Goal: Task Accomplishment & Management: Manage account settings

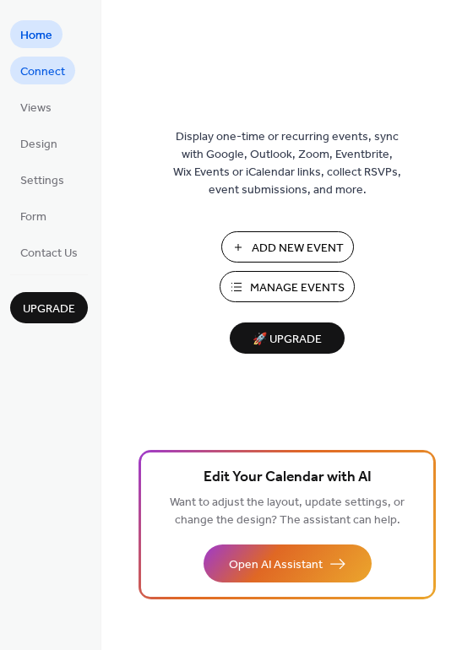
click at [43, 72] on span "Connect" at bounding box center [42, 72] width 45 height 18
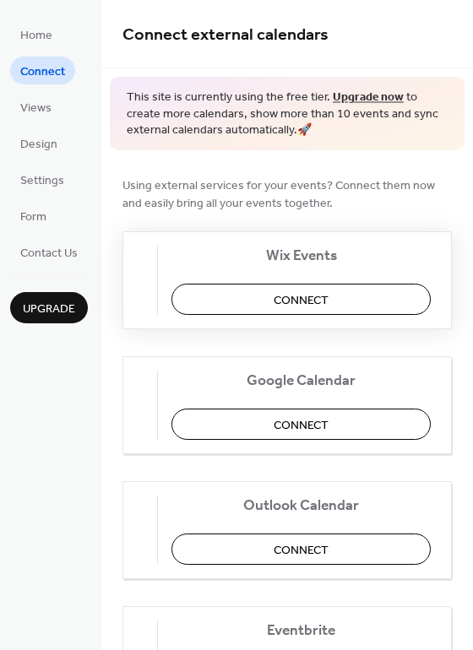
click at [305, 297] on span "Connect" at bounding box center [301, 300] width 55 height 18
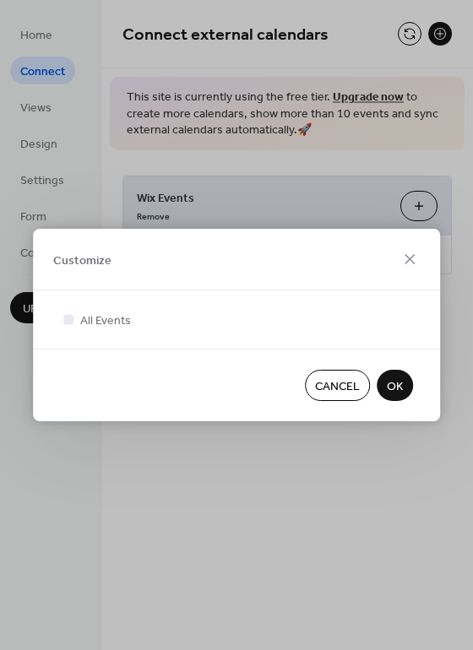
click at [395, 384] on span "OK" at bounding box center [395, 387] width 16 height 18
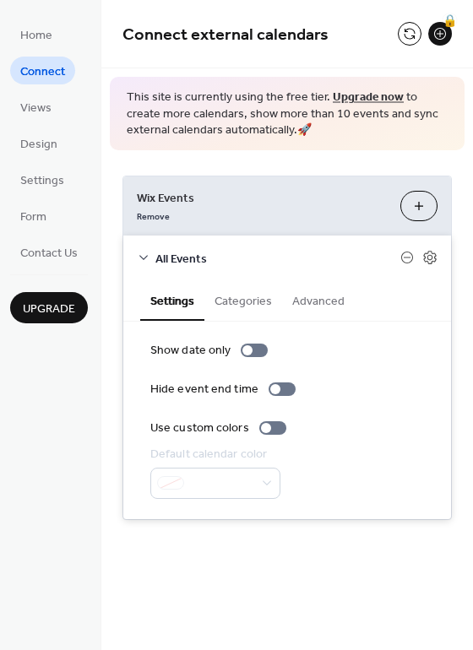
drag, startPoint x: 470, startPoint y: 210, endPoint x: 474, endPoint y: 232, distance: 22.4
click at [472, 232] on html "**********" at bounding box center [236, 325] width 473 height 650
drag, startPoint x: 470, startPoint y: 206, endPoint x: 472, endPoint y: 222, distance: 16.1
click at [472, 222] on div "**********" at bounding box center [287, 347] width 372 height 395
drag, startPoint x: 469, startPoint y: 206, endPoint x: 469, endPoint y: 219, distance: 12.7
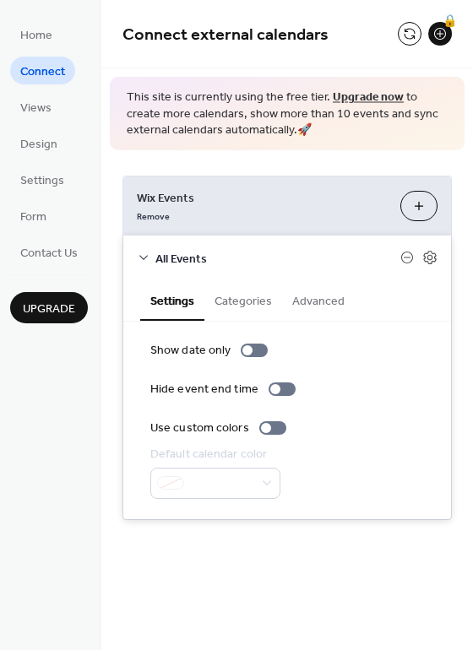
click at [469, 219] on div "**********" at bounding box center [287, 347] width 372 height 395
drag, startPoint x: 469, startPoint y: 219, endPoint x: 469, endPoint y: 229, distance: 10.1
click at [469, 229] on div "**********" at bounding box center [287, 347] width 372 height 395
drag, startPoint x: 467, startPoint y: 207, endPoint x: 473, endPoint y: 264, distance: 56.9
click at [472, 264] on html "**********" at bounding box center [236, 325] width 473 height 650
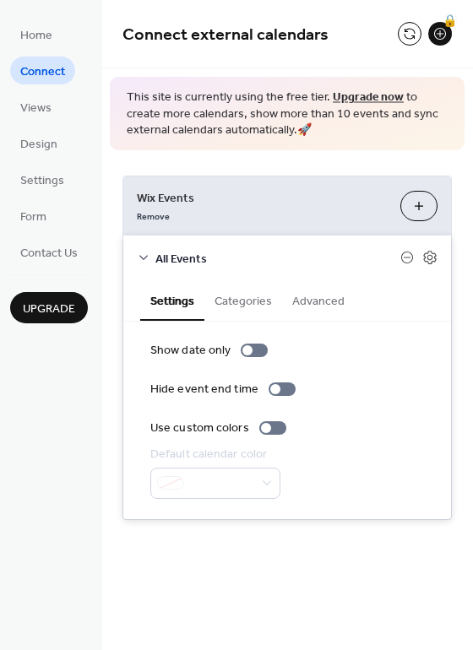
click at [406, 327] on div "Show date only Hide event end time Use custom colors Default calendar color" at bounding box center [287, 421] width 328 height 198
click at [33, 111] on span "Views" at bounding box center [35, 109] width 31 height 18
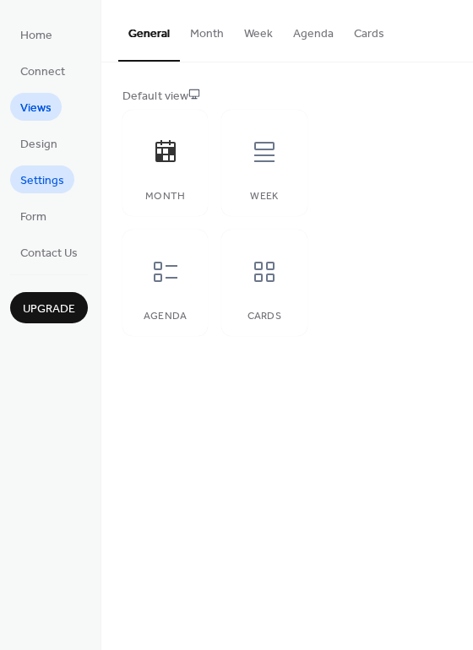
click at [40, 187] on span "Settings" at bounding box center [42, 181] width 44 height 18
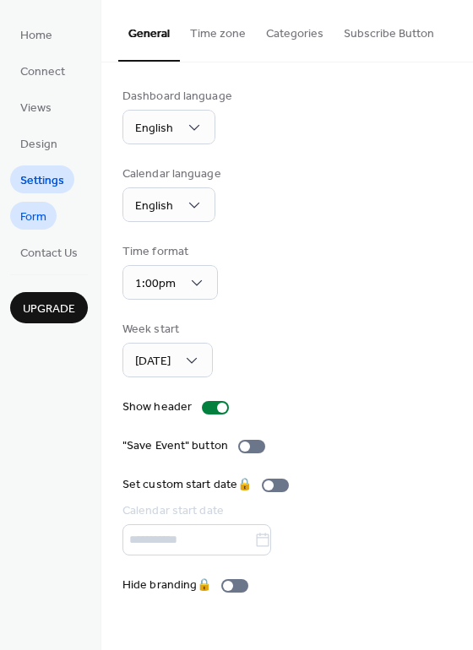
click at [42, 213] on span "Form" at bounding box center [33, 218] width 26 height 18
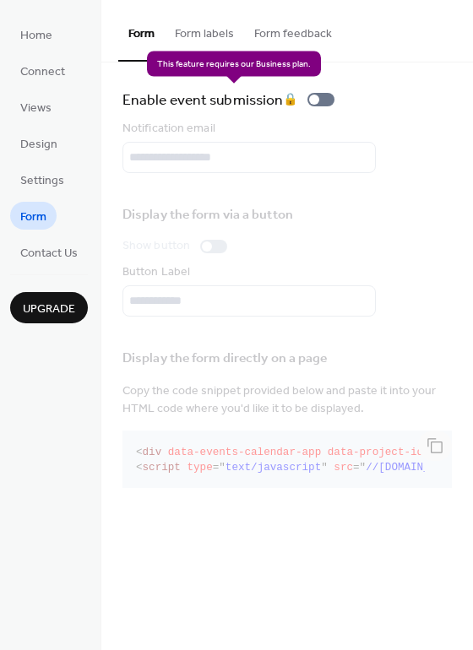
click at [323, 95] on div "Enable event submission 🔒" at bounding box center [231, 100] width 219 height 24
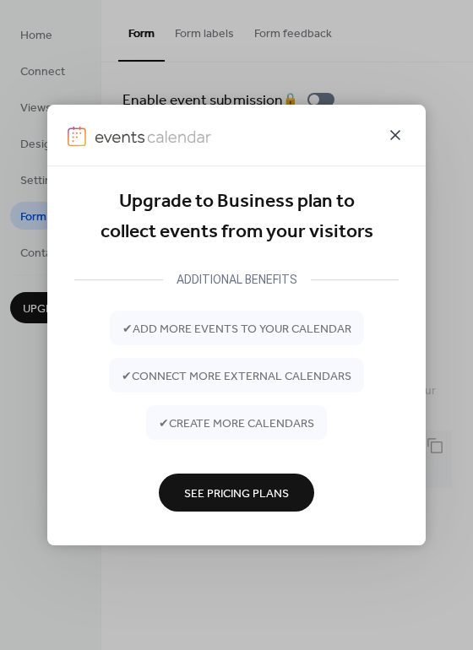
click at [394, 137] on icon at bounding box center [395, 135] width 10 height 10
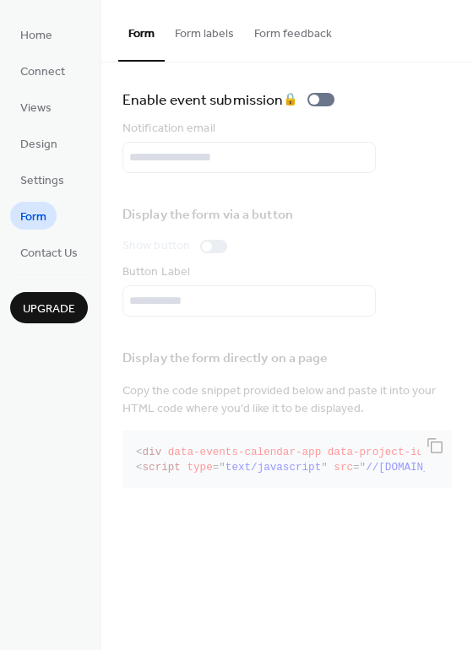
click at [209, 41] on button "Form labels" at bounding box center [204, 30] width 79 height 60
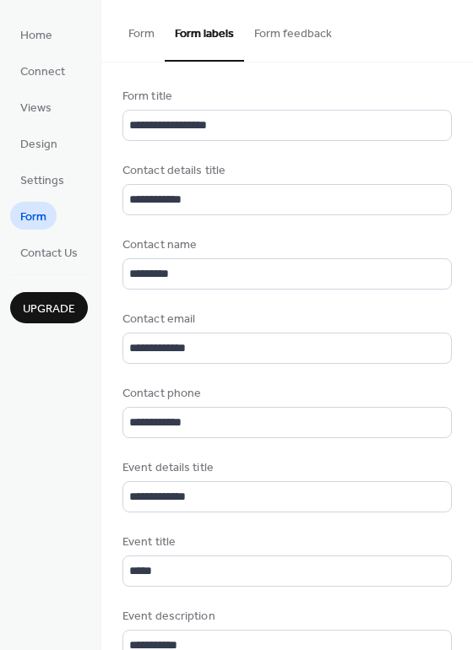
click at [281, 34] on button "Form feedback" at bounding box center [293, 30] width 98 height 60
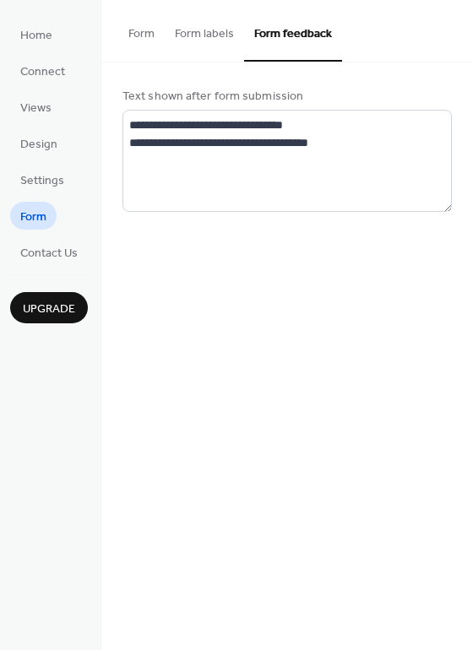
click at [139, 40] on button "Form" at bounding box center [141, 30] width 46 height 60
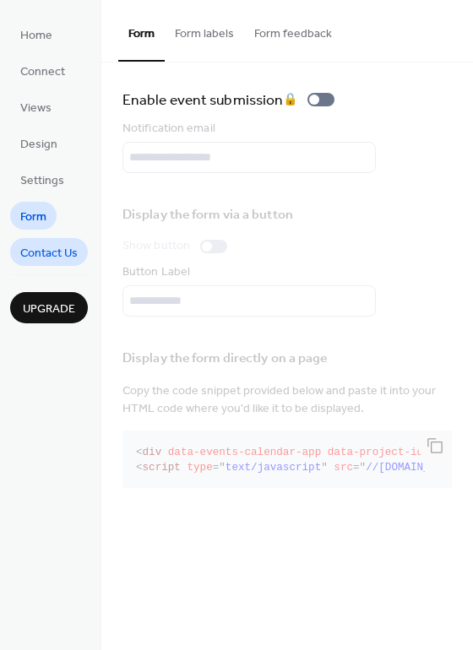
click at [49, 257] on span "Contact Us" at bounding box center [48, 254] width 57 height 18
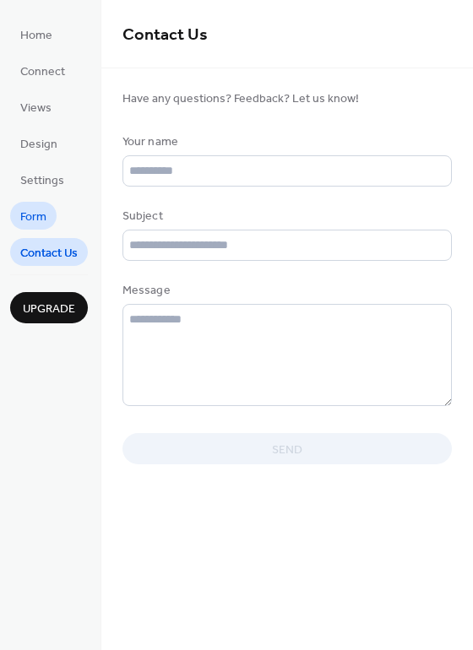
click at [36, 218] on span "Form" at bounding box center [33, 218] width 26 height 18
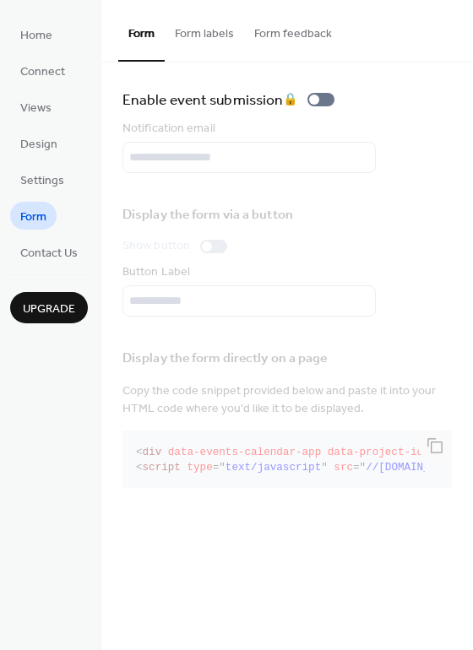
click at [46, 318] on span "Upgrade" at bounding box center [49, 310] width 52 height 18
click at [18, 40] on link "Home" at bounding box center [36, 34] width 52 height 28
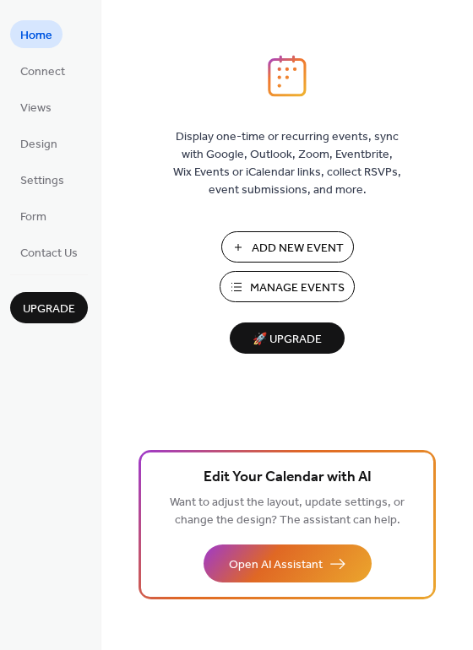
click at [293, 284] on span "Manage Events" at bounding box center [297, 289] width 95 height 18
click at [48, 180] on span "Settings" at bounding box center [42, 181] width 44 height 18
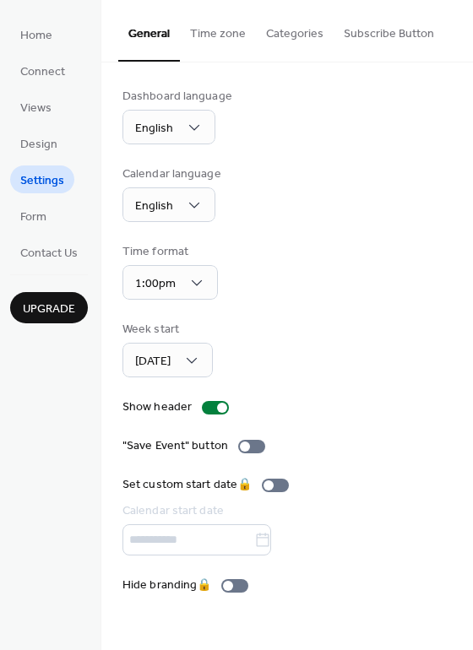
click at [296, 36] on button "Categories" at bounding box center [295, 30] width 78 height 60
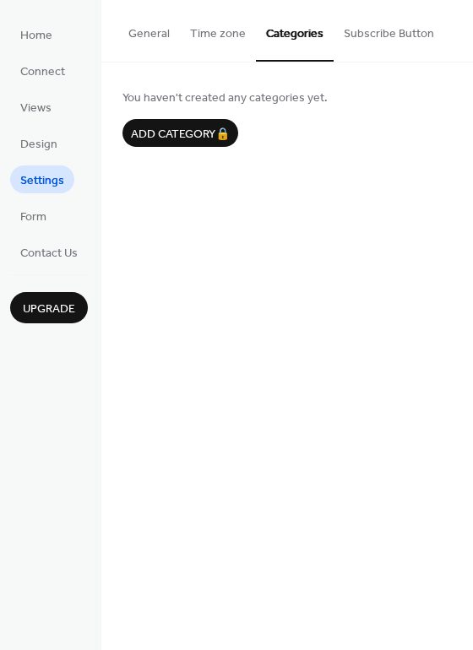
click at [372, 27] on button "Subscribe Button" at bounding box center [389, 30] width 111 height 60
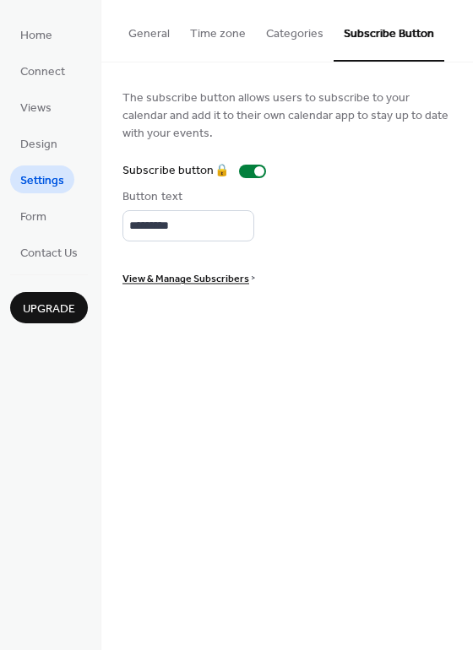
click at [133, 20] on button "General" at bounding box center [149, 30] width 62 height 60
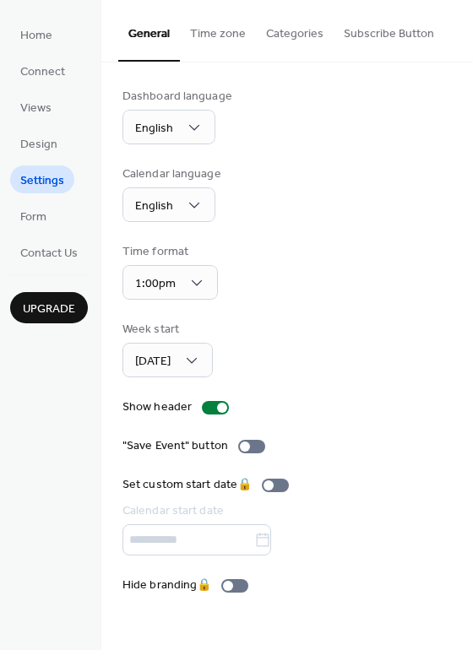
drag, startPoint x: 469, startPoint y: 101, endPoint x: 468, endPoint y: 129, distance: 28.7
click at [468, 129] on div "Dashboard language English Calendar language English Time format 1:00pm Week st…" at bounding box center [287, 341] width 372 height 557
click at [469, 175] on div "Dashboard language English Calendar language English Time format 1:00pm Week st…" at bounding box center [287, 341] width 372 height 557
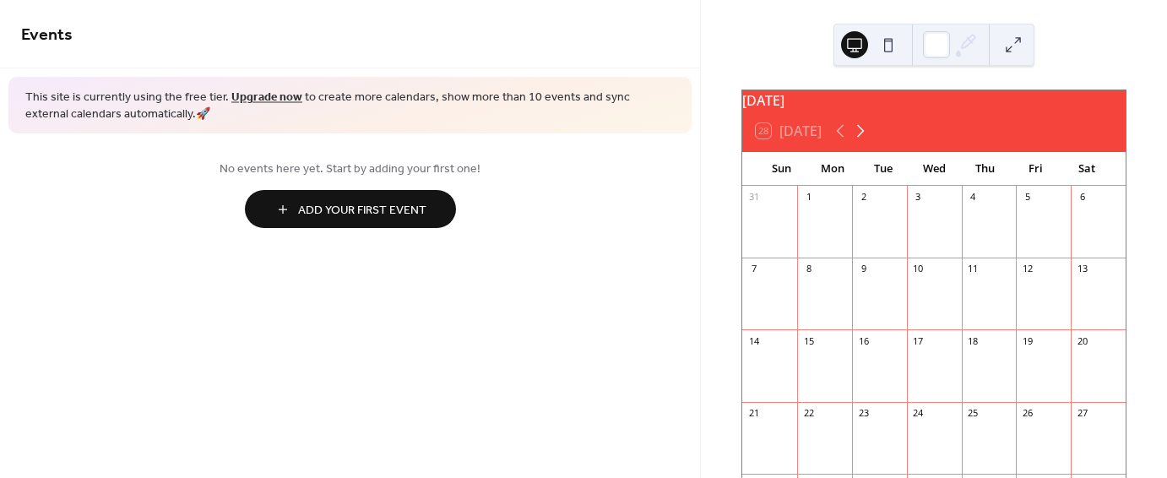
click at [866, 141] on icon at bounding box center [861, 131] width 20 height 20
click at [1086, 223] on div "Swap/meet & SGM" at bounding box center [1130, 216] width 89 height 14
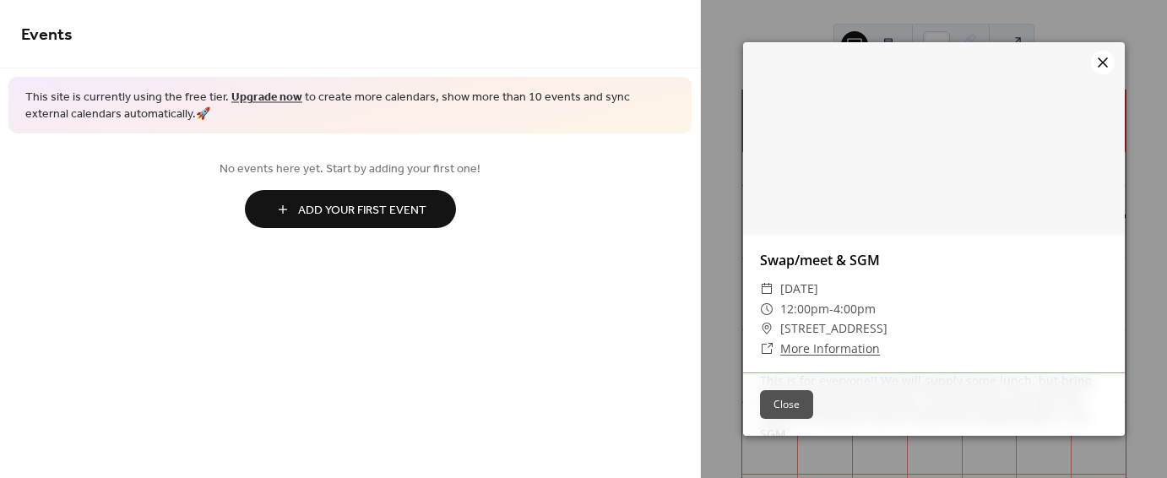
click at [1105, 63] on icon at bounding box center [1103, 62] width 20 height 20
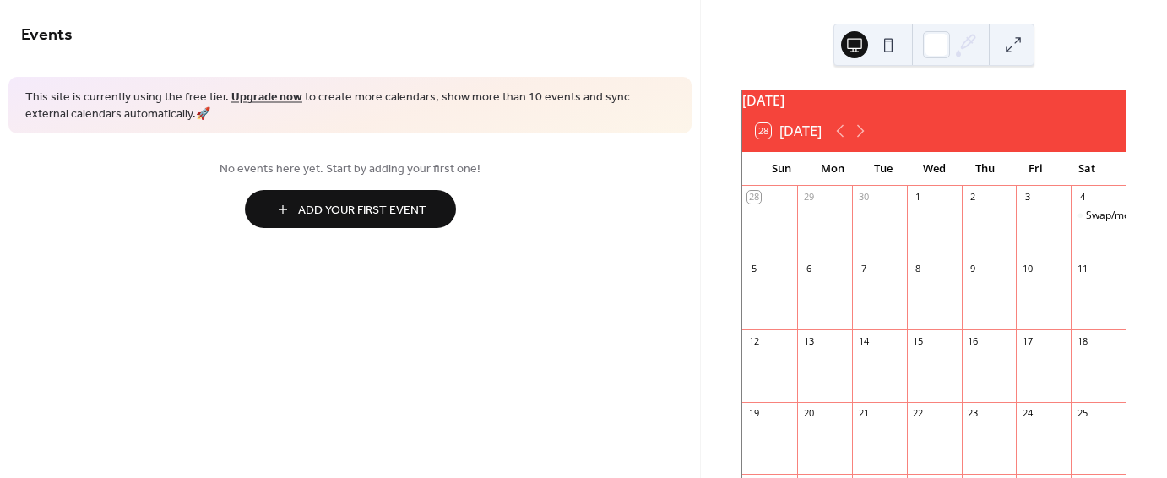
click at [888, 49] on button at bounding box center [888, 44] width 27 height 27
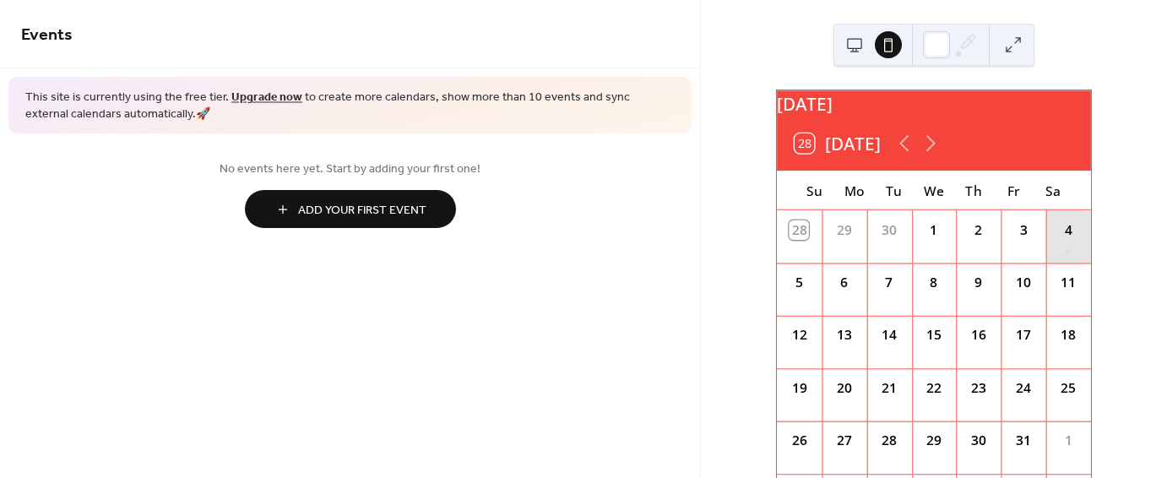
click at [1047, 247] on div "4" at bounding box center [1068, 236] width 45 height 52
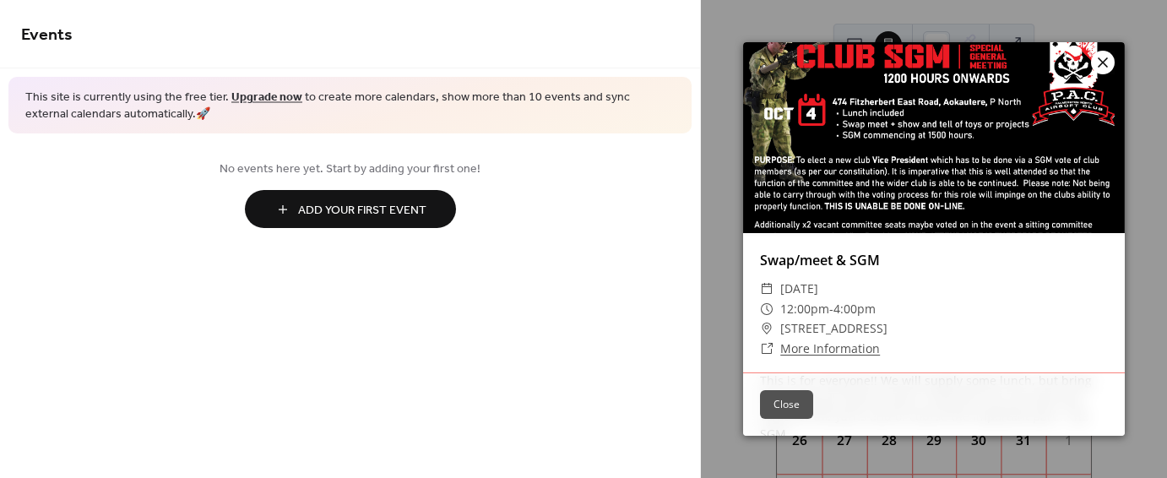
click at [1092, 66] on div at bounding box center [1103, 63] width 24 height 24
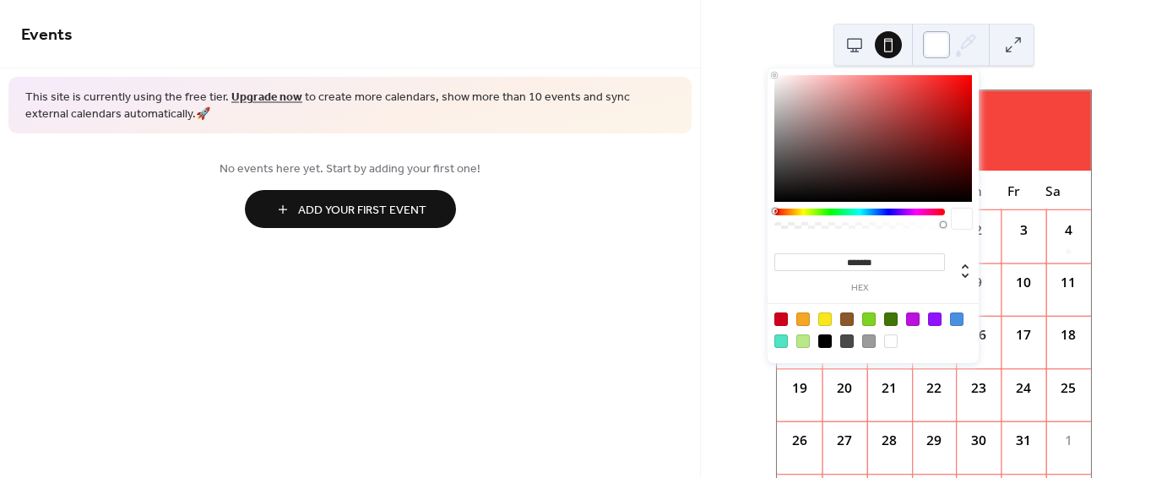
click at [936, 50] on div at bounding box center [936, 44] width 27 height 27
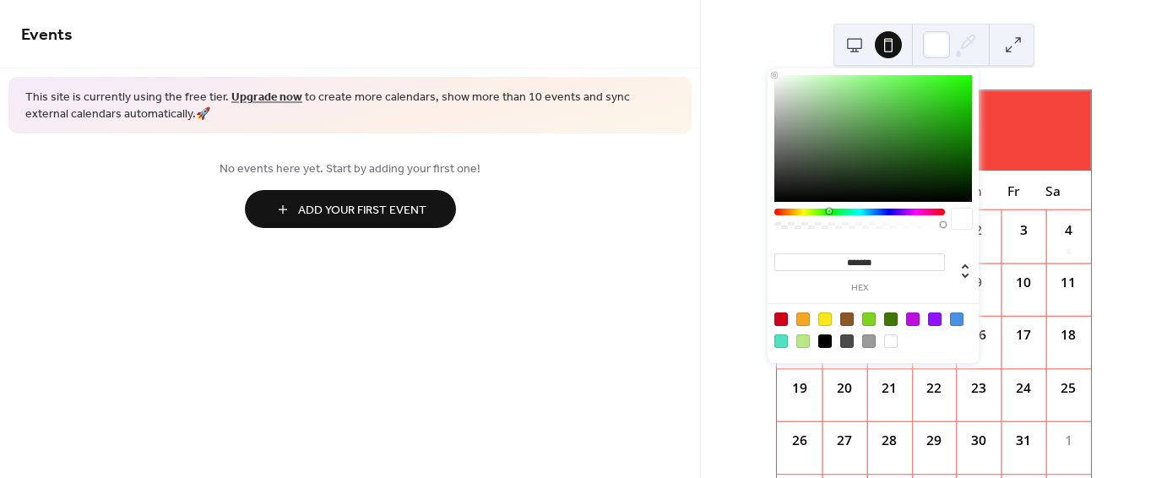
click at [829, 213] on div at bounding box center [859, 212] width 171 height 7
click at [831, 215] on div at bounding box center [859, 212] width 171 height 7
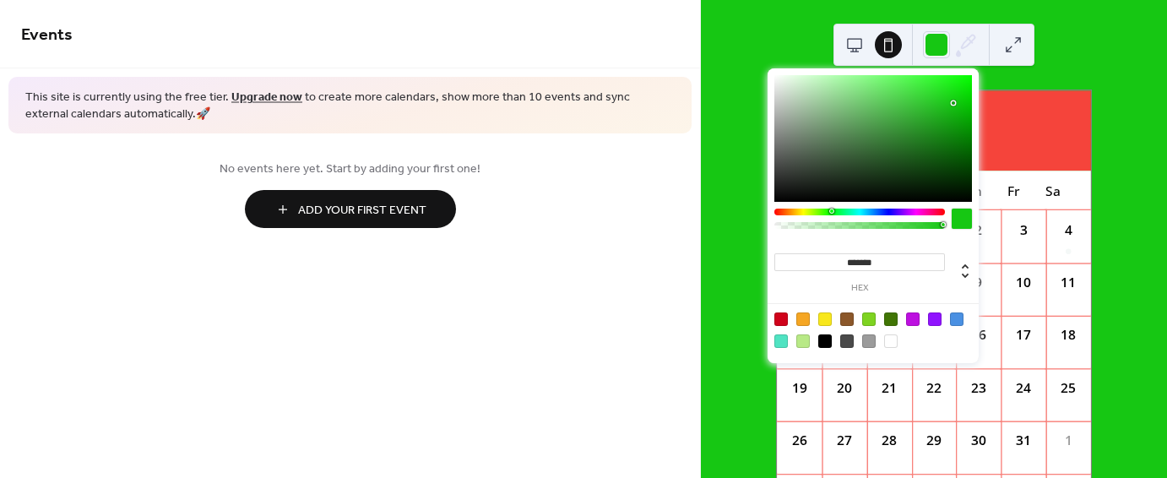
click at [954, 103] on div at bounding box center [873, 138] width 198 height 127
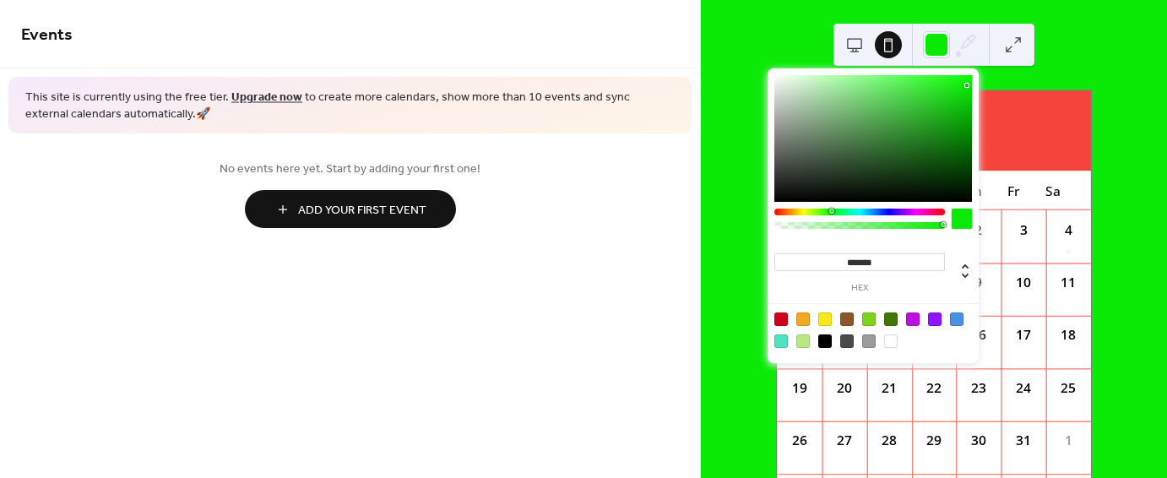
click at [967, 85] on div at bounding box center [873, 138] width 198 height 127
type input "*******"
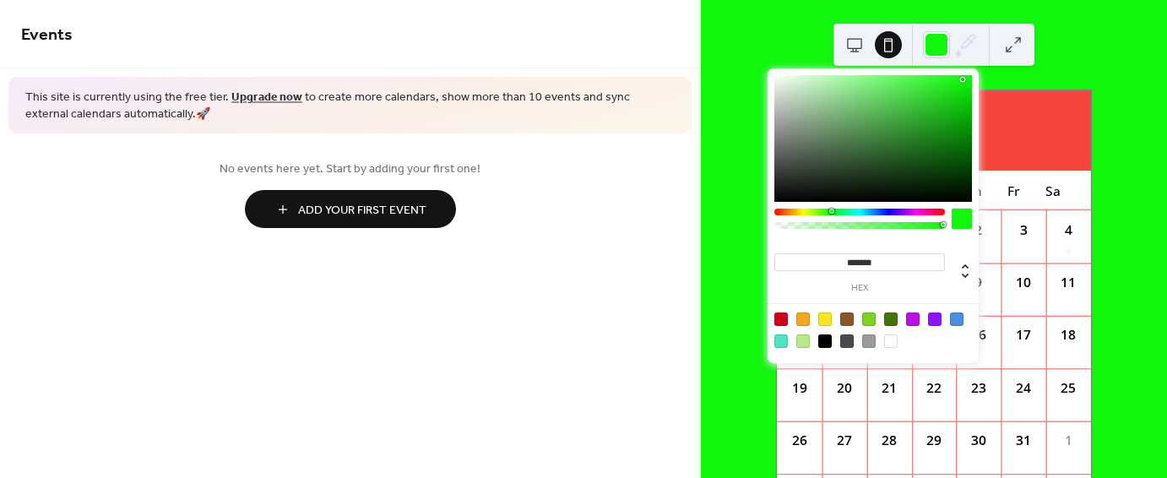
click at [963, 79] on div at bounding box center [873, 138] width 198 height 127
click at [963, 79] on div at bounding box center [962, 79] width 3 height 3
click at [932, 42] on div at bounding box center [936, 44] width 27 height 27
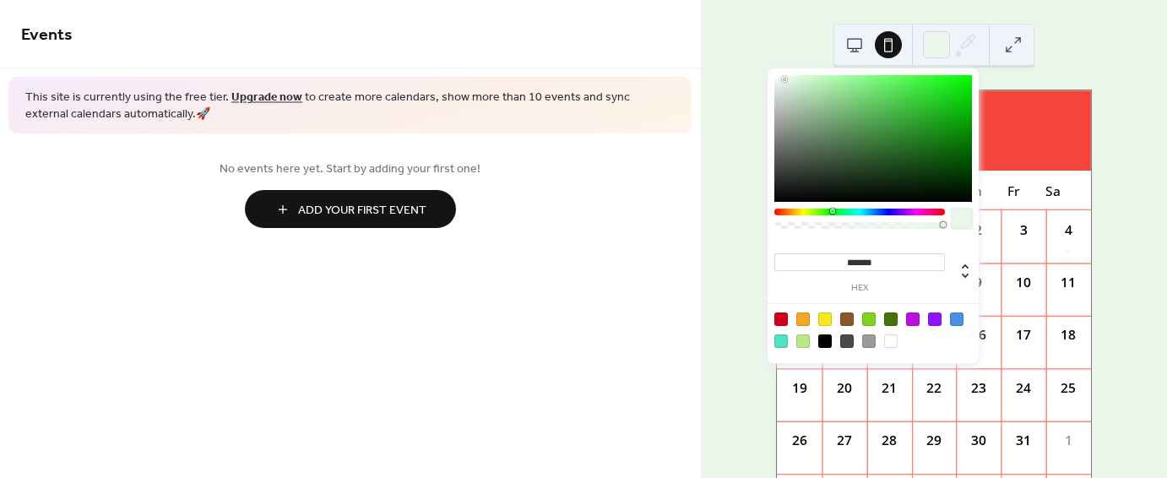
type input "*******"
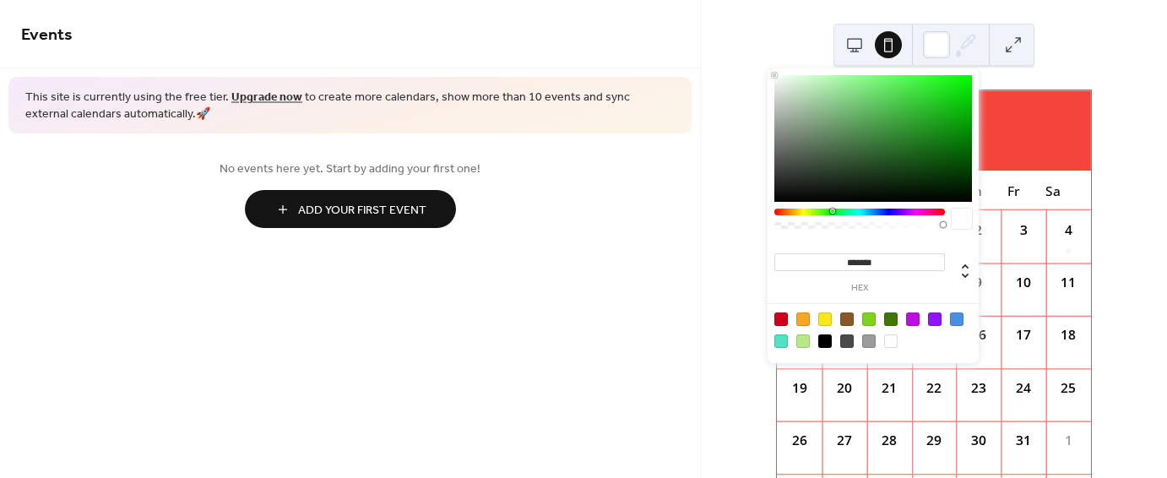
drag, startPoint x: 785, startPoint y: 79, endPoint x: 774, endPoint y: 71, distance: 13.9
click at [774, 71] on div "******* hex" at bounding box center [873, 215] width 211 height 295
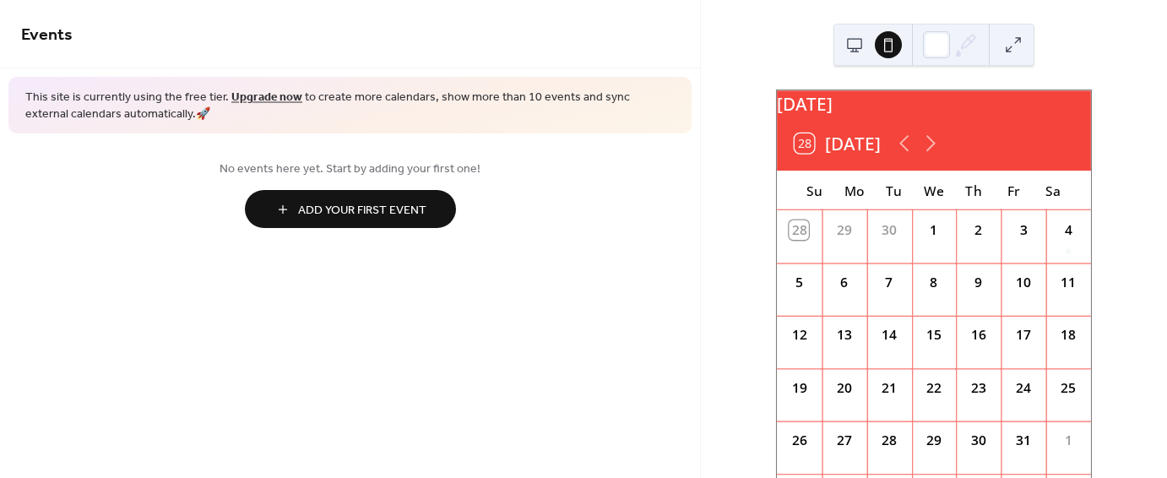
click at [761, 20] on div "October 2025 28 Today Su Mo Tu We Th Fr Sa 28 29 30 1 2 3 4 5 6 7 8 9 10 11 12 …" at bounding box center [934, 239] width 466 height 478
click at [1047, 263] on div "4" at bounding box center [1068, 236] width 45 height 52
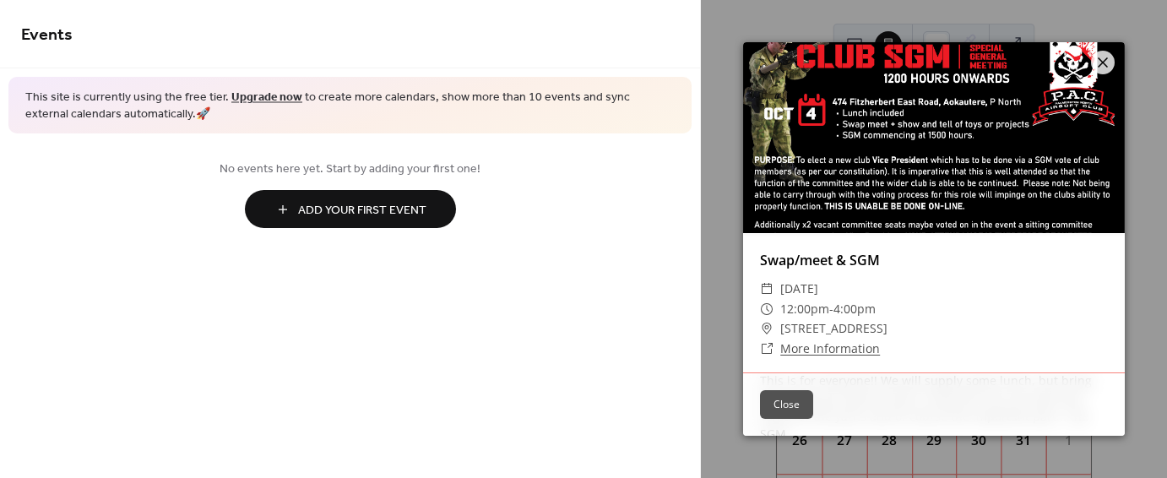
click at [777, 406] on button "Close" at bounding box center [786, 404] width 53 height 29
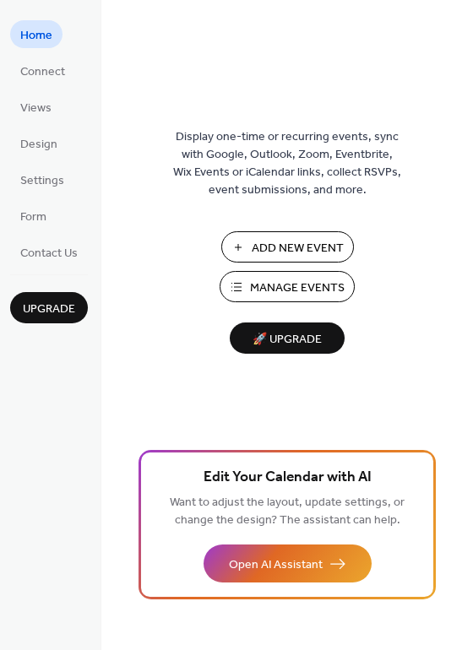
click at [280, 286] on span "Manage Events" at bounding box center [297, 289] width 95 height 18
click at [53, 151] on span "Design" at bounding box center [38, 145] width 37 height 18
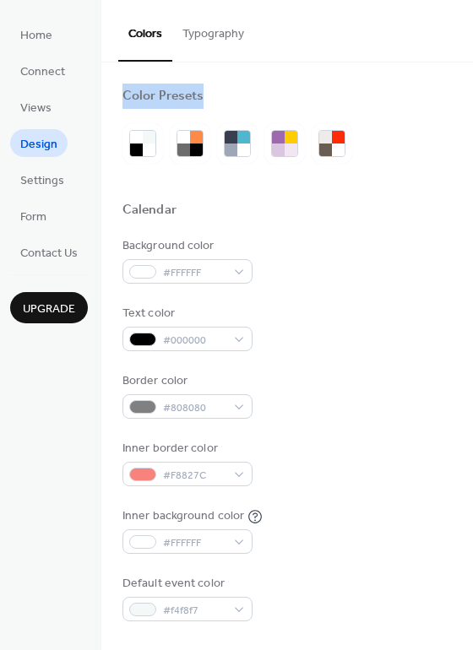
drag, startPoint x: 467, startPoint y: 37, endPoint x: 470, endPoint y: 80, distance: 43.1
click at [470, 80] on div "Colors Typography Color Presets Calendar Background color #FFFFFF Text color #0…" at bounding box center [287, 325] width 372 height 650
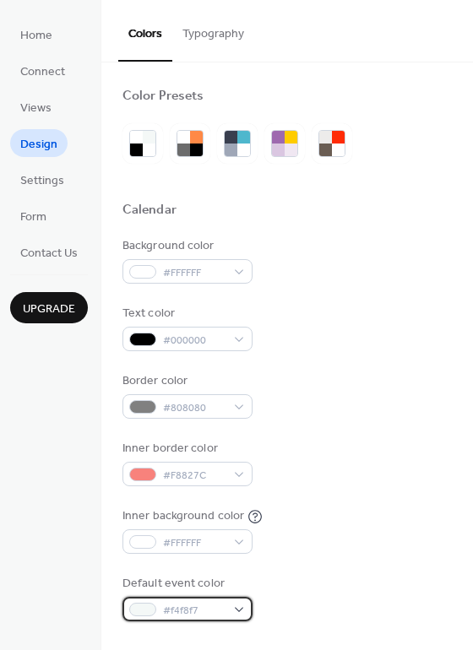
click at [236, 610] on div "#f4f8f7" at bounding box center [187, 609] width 130 height 24
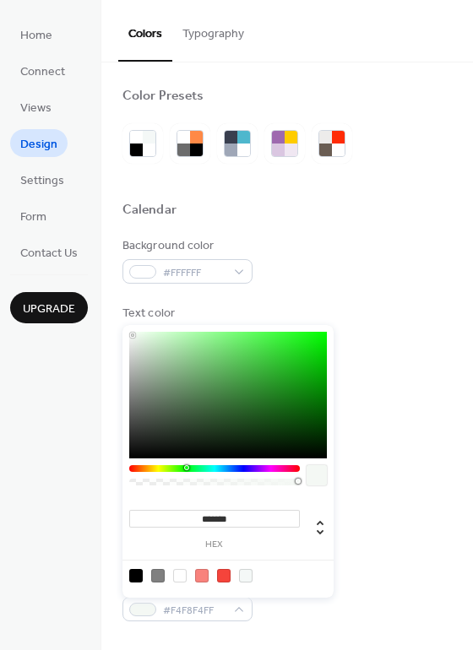
click at [188, 469] on div at bounding box center [214, 468] width 171 height 7
click at [191, 467] on div at bounding box center [188, 467] width 5 height 5
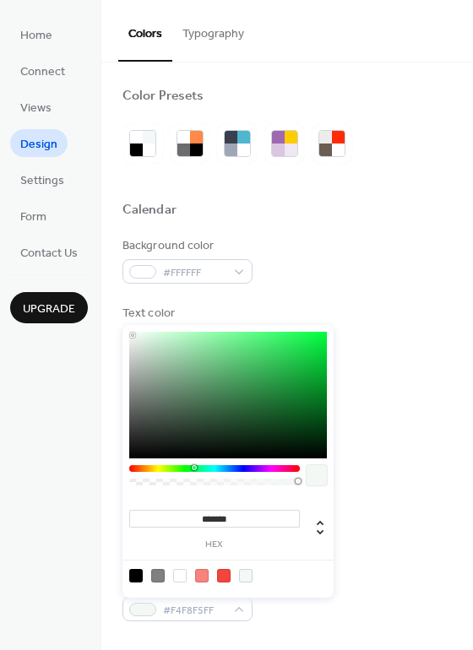
drag, startPoint x: 188, startPoint y: 468, endPoint x: 196, endPoint y: 466, distance: 8.6
click at [196, 466] on div at bounding box center [214, 468] width 171 height 7
click at [322, 343] on div at bounding box center [228, 395] width 198 height 127
drag, startPoint x: 322, startPoint y: 343, endPoint x: 323, endPoint y: 361, distance: 17.8
click at [323, 361] on div at bounding box center [323, 360] width 3 height 3
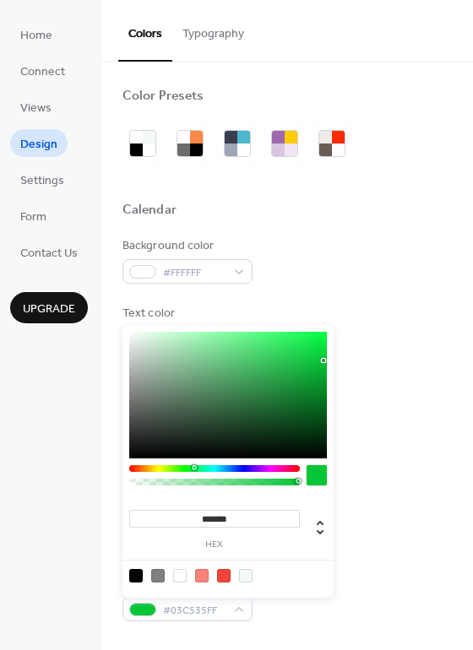
click at [182, 467] on div at bounding box center [214, 468] width 171 height 7
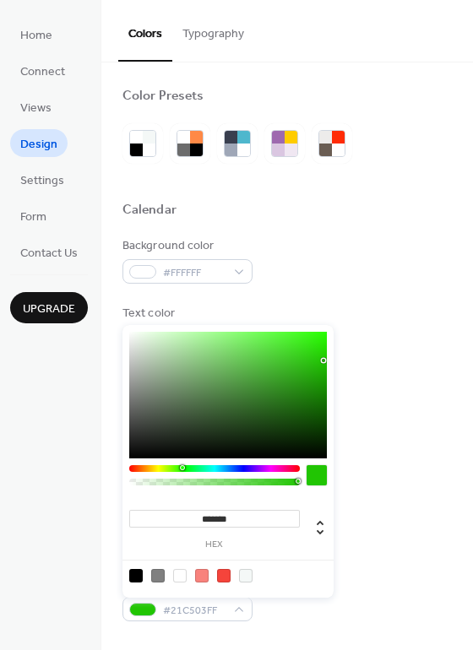
click at [186, 467] on div at bounding box center [184, 467] width 5 height 5
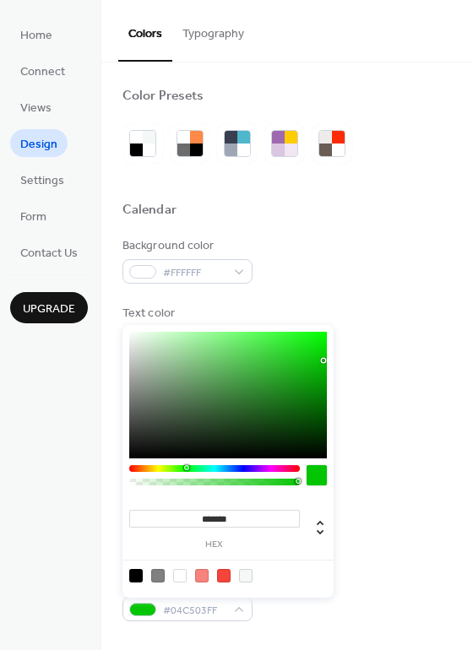
type input "*******"
click at [322, 347] on div at bounding box center [228, 395] width 198 height 127
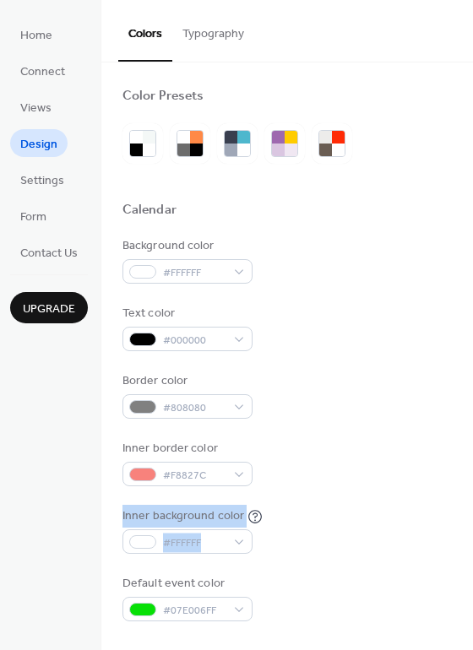
drag, startPoint x: 466, startPoint y: 486, endPoint x: 467, endPoint y: 533, distance: 46.5
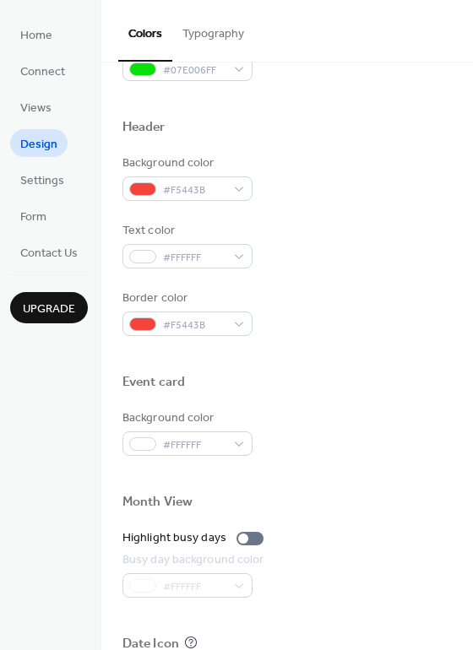
scroll to position [507, 0]
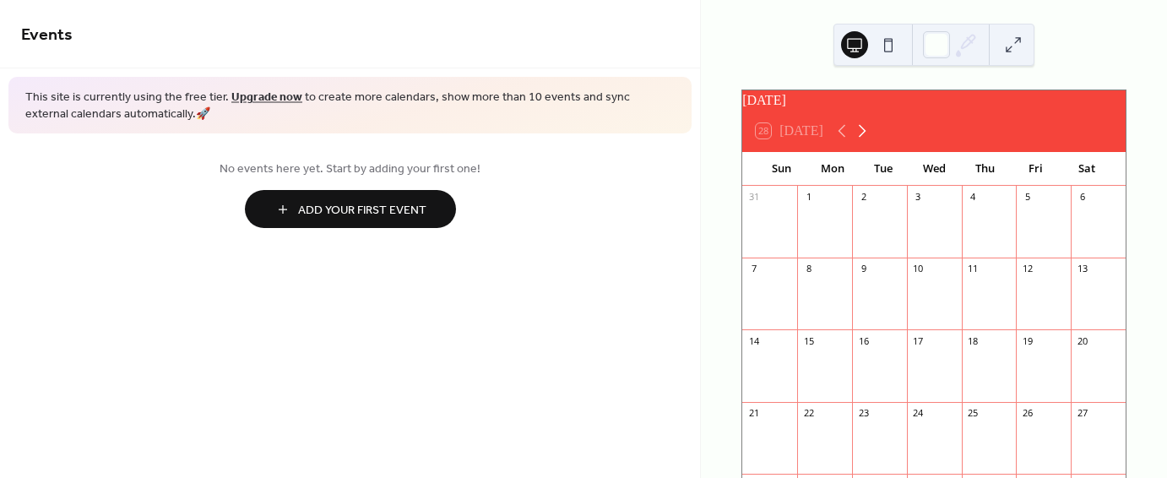
click at [864, 138] on icon at bounding box center [863, 131] width 8 height 13
click at [1086, 242] on div "Swap/meet & SGM" at bounding box center [1098, 230] width 55 height 43
click at [1086, 223] on div "Swap/meet & SGM" at bounding box center [1130, 216] width 89 height 14
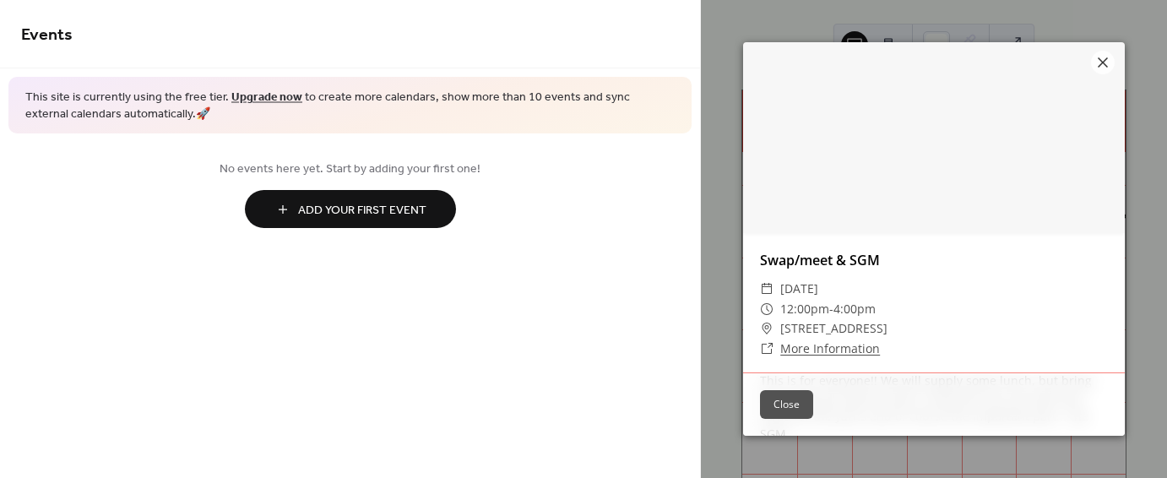
click at [796, 404] on button "Close" at bounding box center [786, 404] width 53 height 29
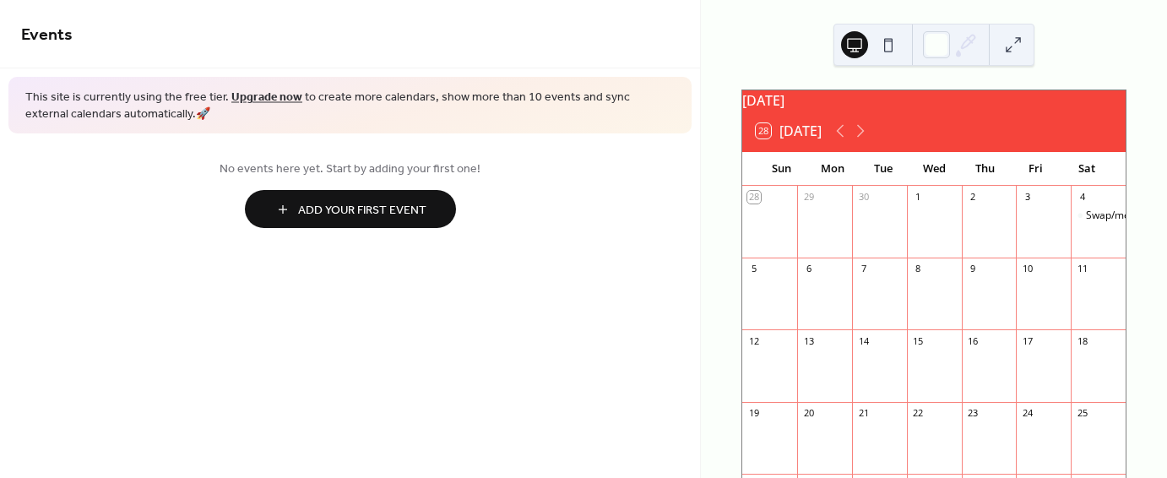
click at [1081, 251] on div "Swap/meet & SGM" at bounding box center [1098, 230] width 55 height 43
click at [945, 39] on div at bounding box center [936, 44] width 27 height 27
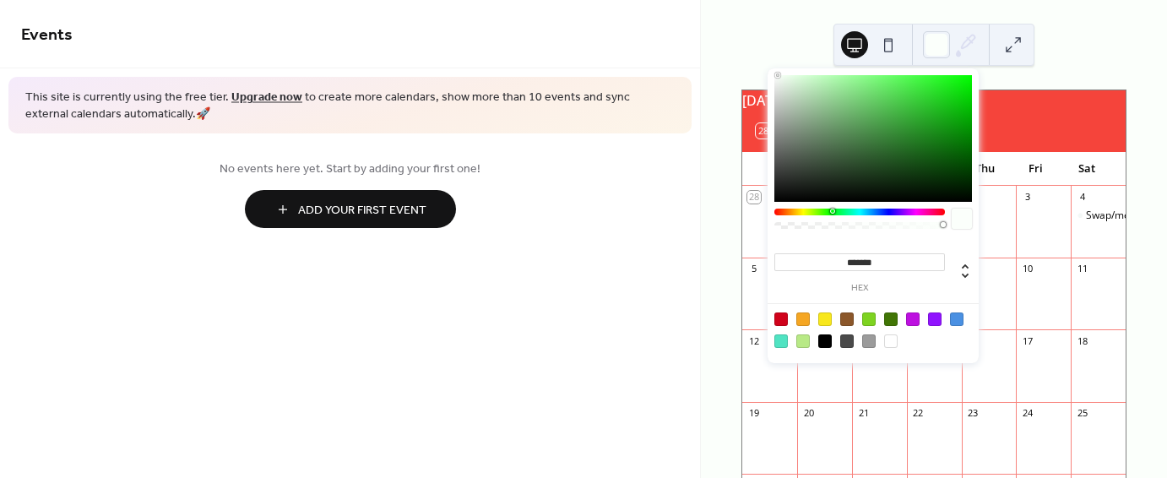
click at [967, 93] on div at bounding box center [873, 138] width 198 height 127
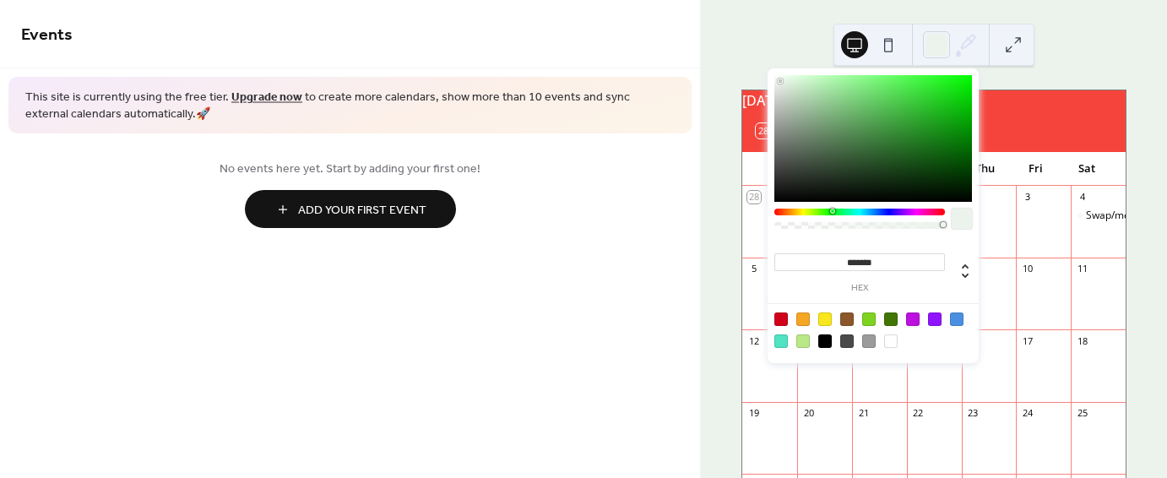
type input "*******"
drag, startPoint x: 780, startPoint y: 81, endPoint x: 763, endPoint y: 79, distance: 17.8
click at [763, 80] on body "Events This site is currently using the free tier. Upgrade now to create more c…" at bounding box center [583, 239] width 1167 height 478
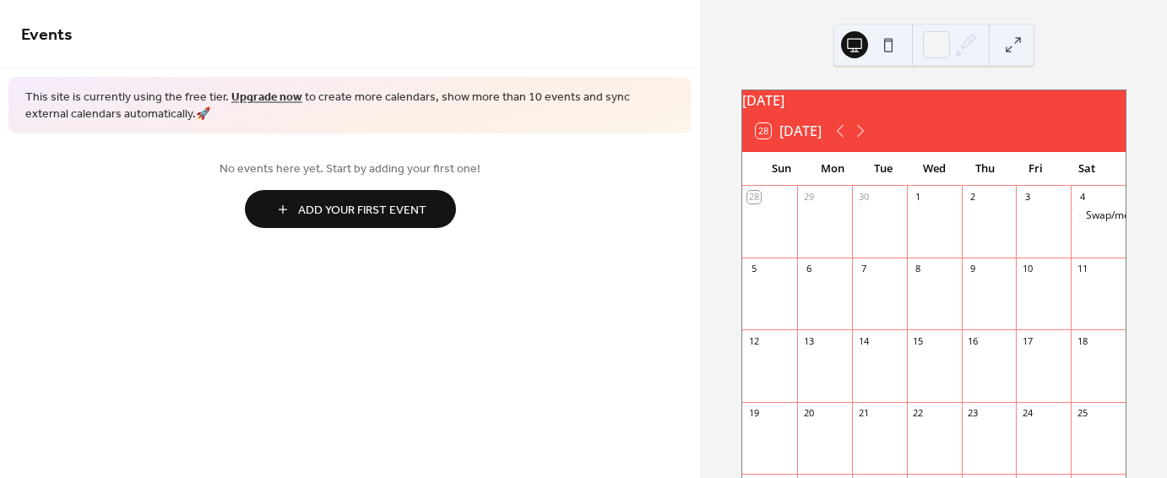
click at [1108, 63] on div "October 2025 28 Today Sun Mon Tue Wed Thu Fri Sat 28 29 30 1 2 3 4 Swap/meet & …" at bounding box center [934, 239] width 466 height 478
click at [939, 42] on div at bounding box center [936, 44] width 27 height 27
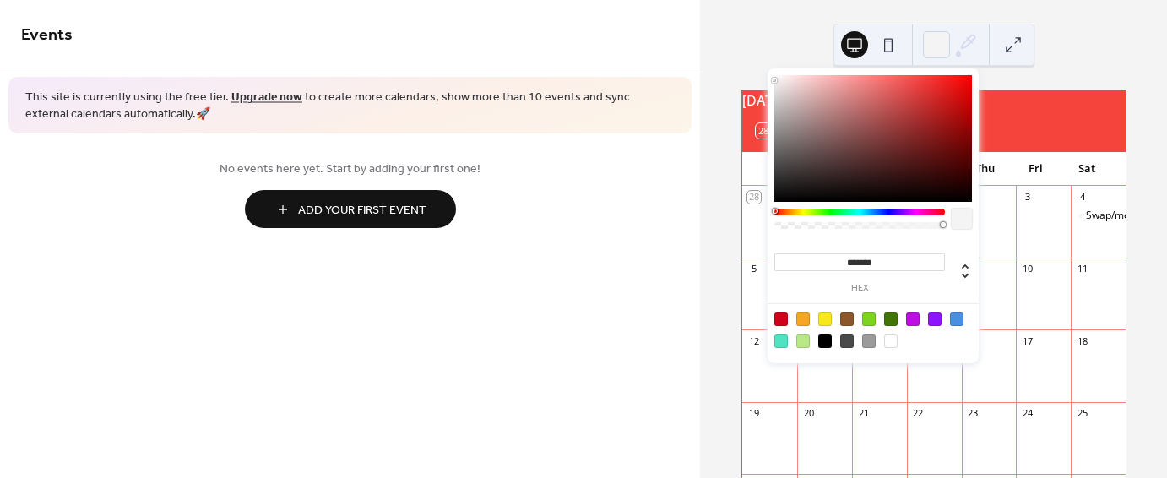
click at [975, 39] on icon at bounding box center [969, 42] width 14 height 14
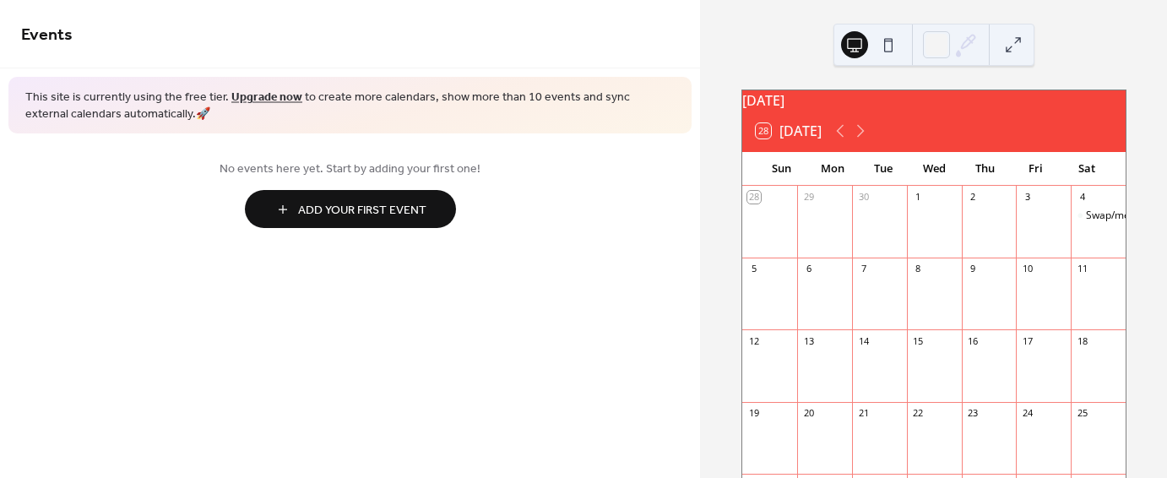
click at [970, 46] on icon at bounding box center [966, 44] width 25 height 25
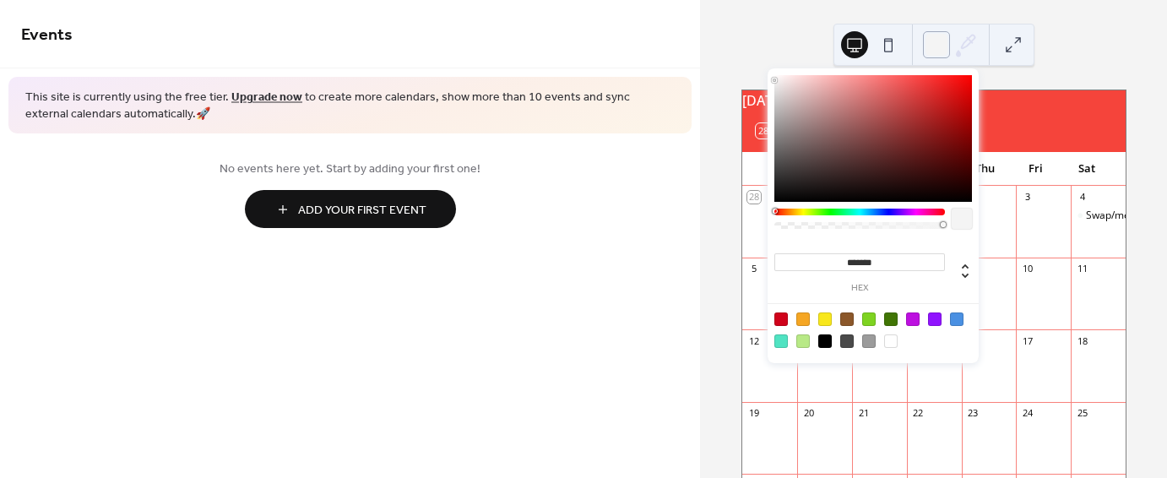
click at [929, 46] on div at bounding box center [936, 44] width 27 height 27
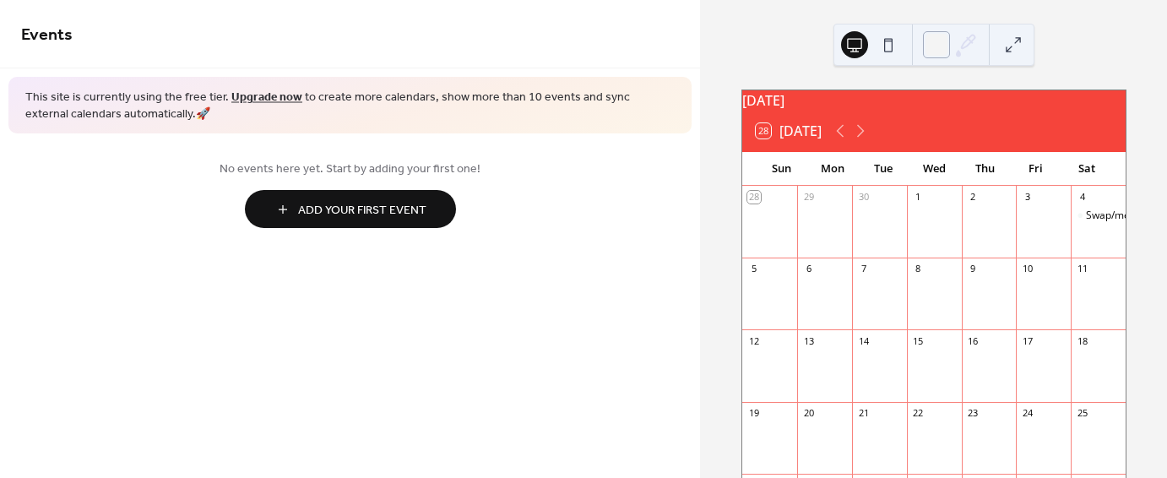
click at [929, 46] on div at bounding box center [936, 44] width 27 height 27
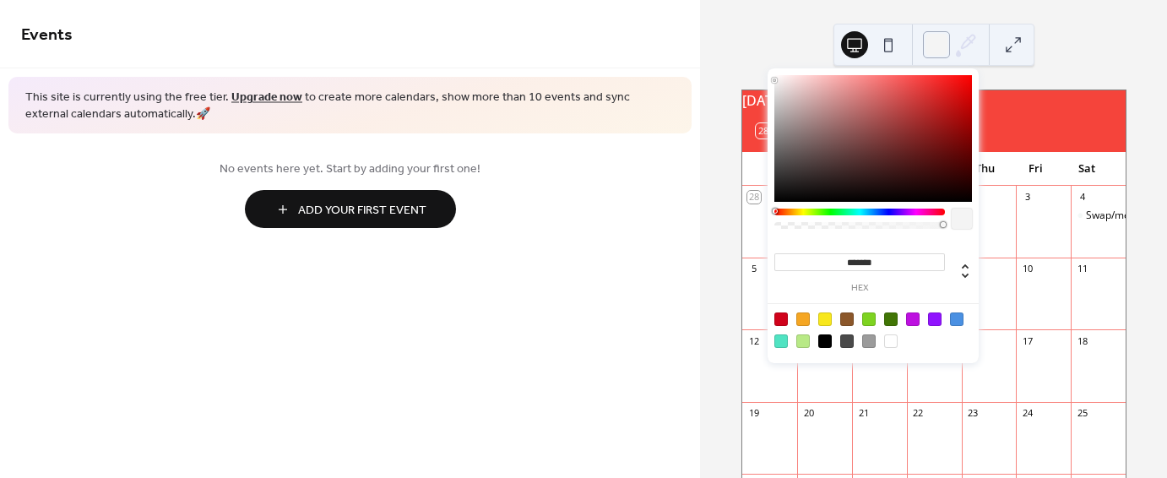
click at [929, 46] on div at bounding box center [936, 44] width 27 height 27
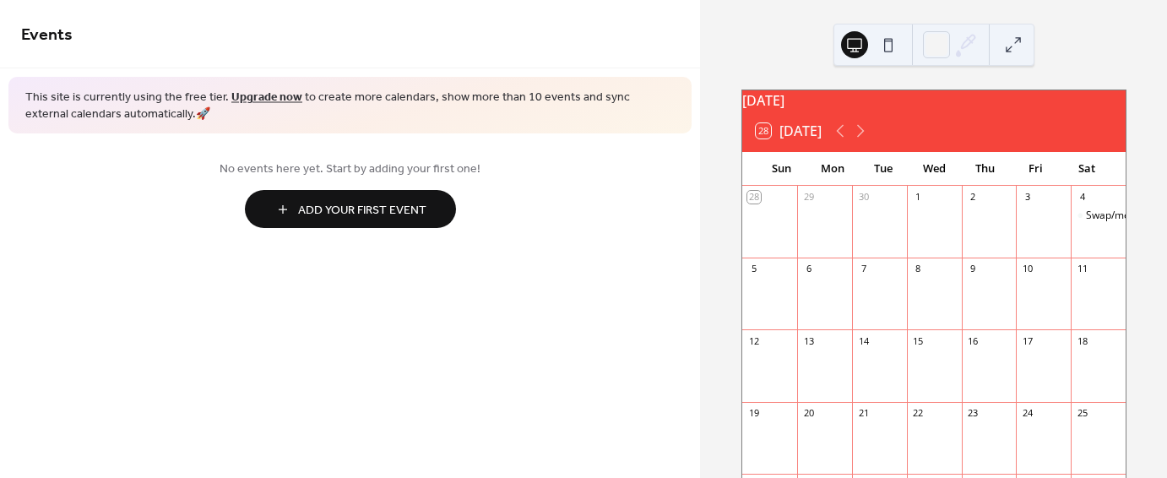
click at [1090, 247] on div "Swap/meet & SGM" at bounding box center [1098, 230] width 55 height 43
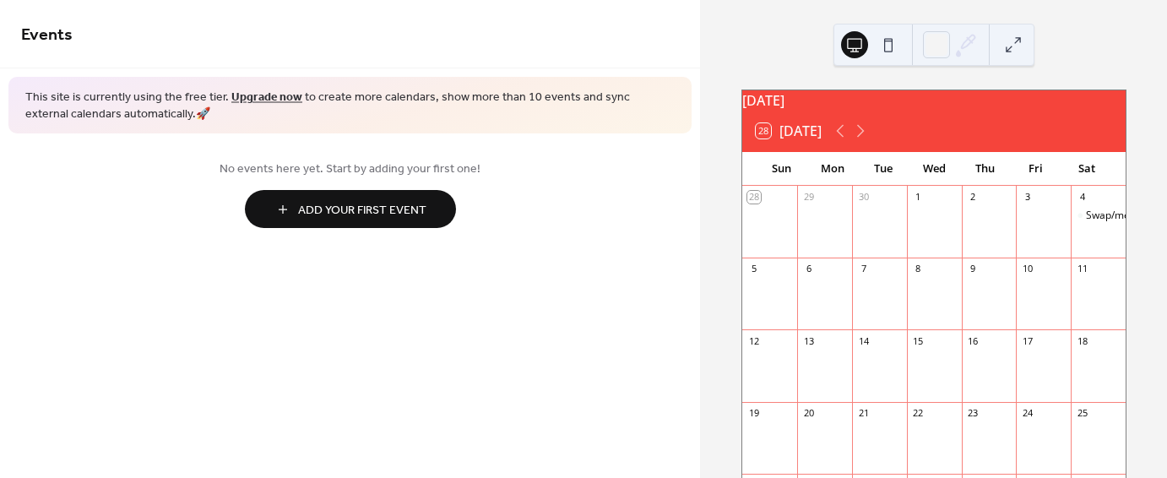
click at [1090, 247] on div "Swap/meet & SGM" at bounding box center [1098, 230] width 55 height 43
drag, startPoint x: 1068, startPoint y: 247, endPoint x: 608, endPoint y: 275, distance: 460.4
click at [608, 275] on div "Events This site is currently using the free tier. Upgrade now to create more c…" at bounding box center [350, 239] width 700 height 478
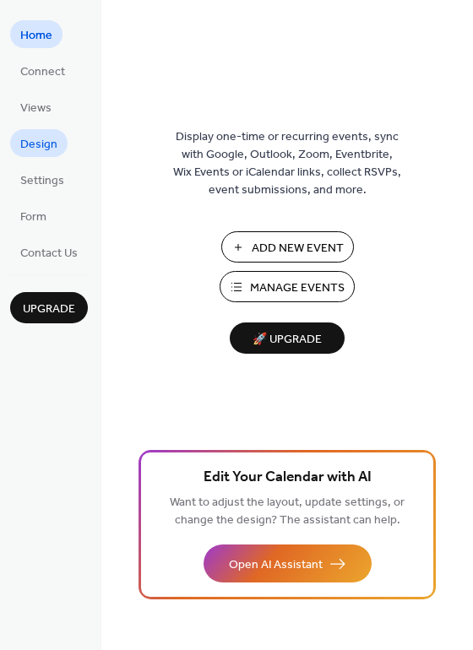
click at [46, 136] on span "Design" at bounding box center [38, 145] width 37 height 18
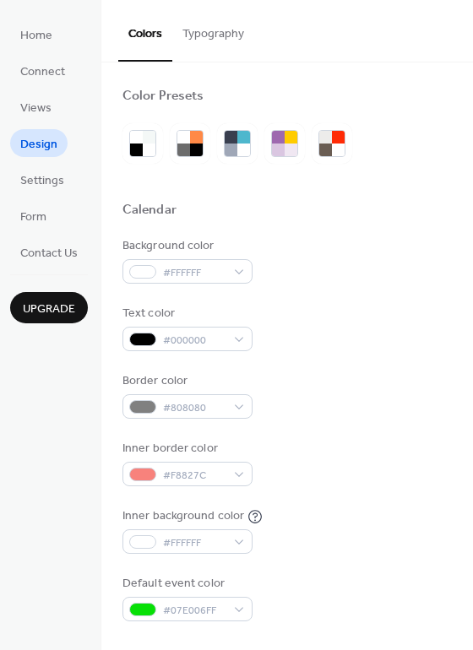
click at [365, 560] on div "Background color #FFFFFF Text color #000000 Border color #808080 Inner border c…" at bounding box center [286, 429] width 329 height 384
drag, startPoint x: 465, startPoint y: 562, endPoint x: 461, endPoint y: 572, distance: 10.7
click at [349, 526] on div "Inner background color #FFFFFF" at bounding box center [286, 531] width 329 height 46
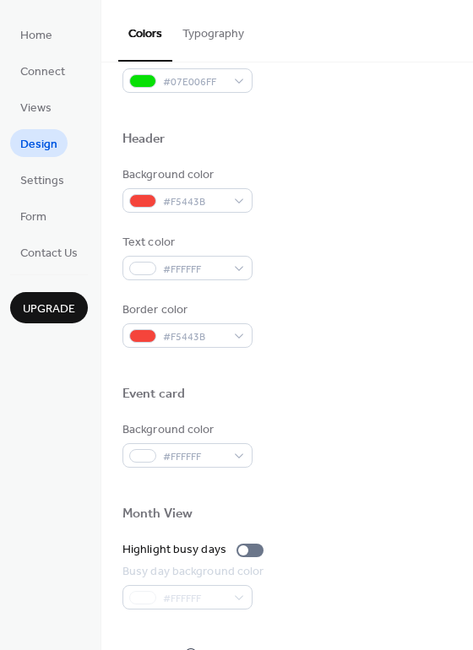
scroll to position [541, 0]
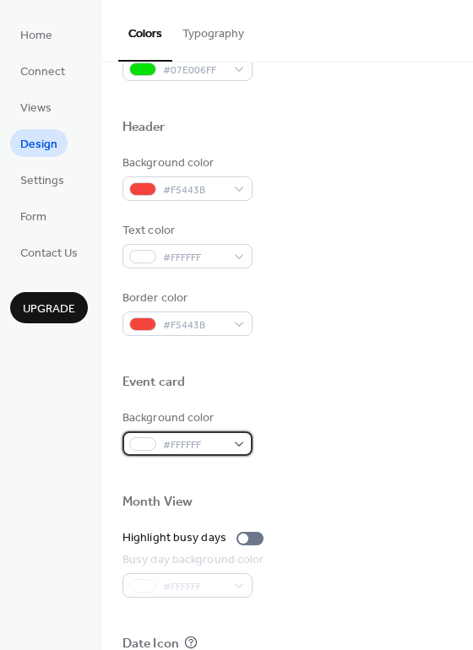
click at [236, 443] on div "#FFFFFF" at bounding box center [187, 444] width 130 height 24
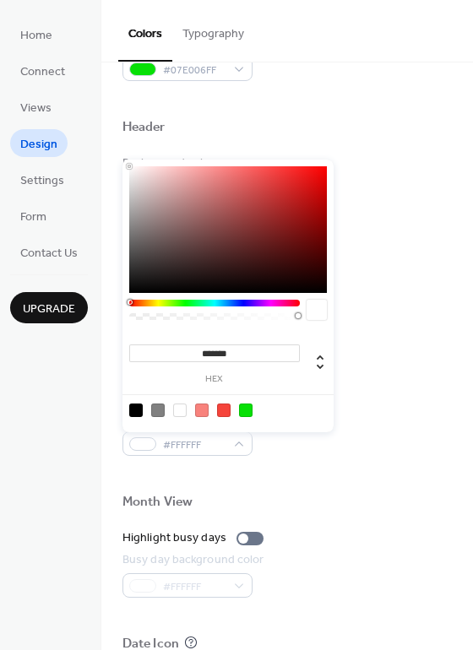
click at [226, 407] on div at bounding box center [224, 411] width 14 height 14
type input "*******"
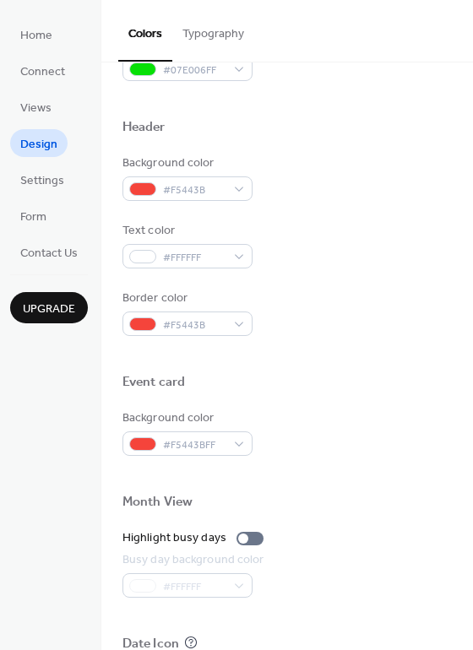
click at [381, 459] on div at bounding box center [286, 475] width 329 height 38
